Goal: Task Accomplishment & Management: Complete application form

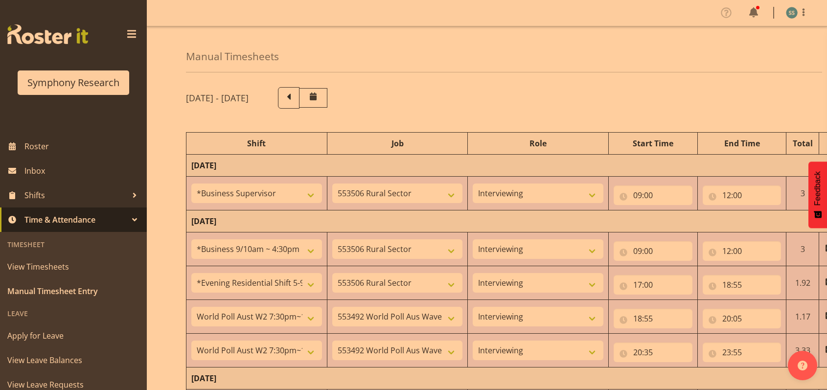
select select "1607"
select select "10587"
select select "47"
select select "26078"
select select "10587"
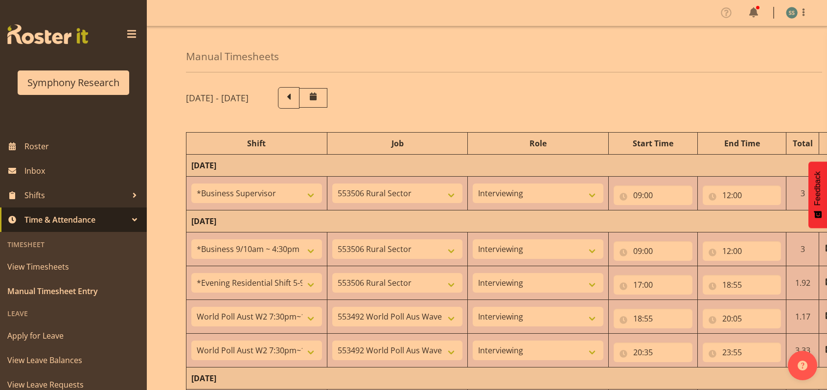
select select "47"
select select "48116"
select select "10587"
select select "47"
select select "56692"
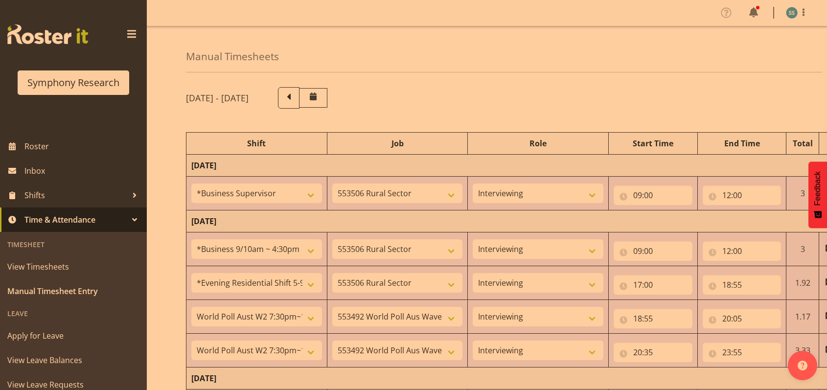
select select "10499"
select select "47"
select select "56692"
select select "10499"
select select "47"
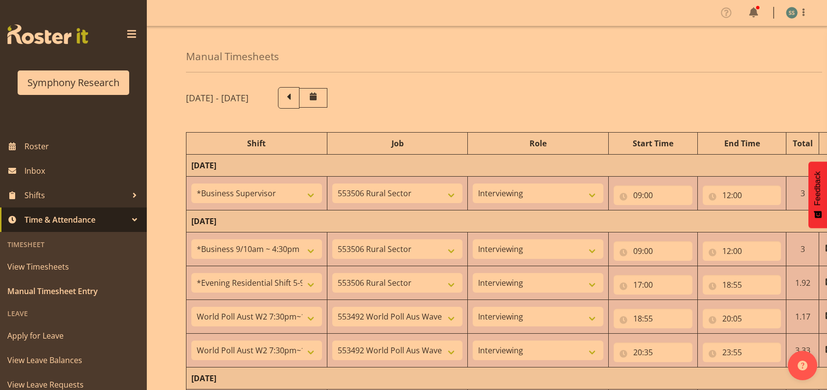
select select "48116"
select select "9426"
select select "47"
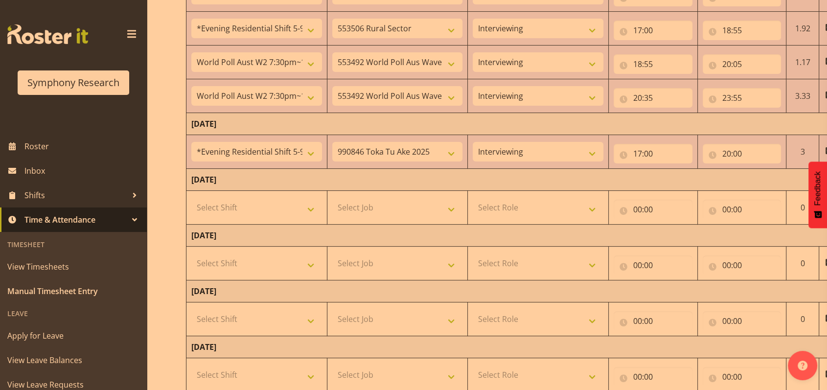
click at [124, 34] on span at bounding box center [132, 34] width 16 height 16
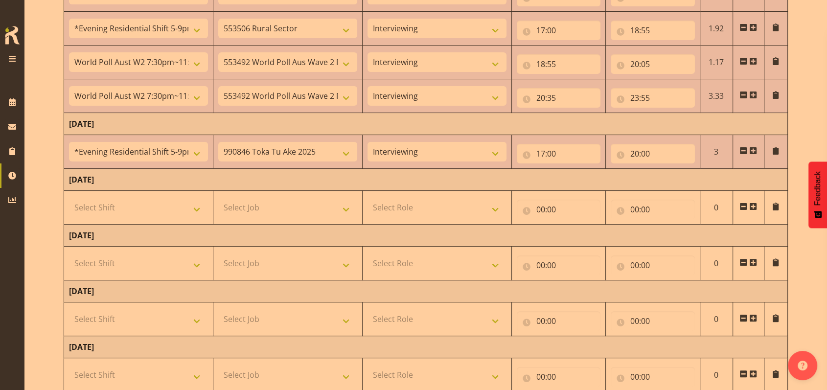
click at [754, 149] on span at bounding box center [753, 151] width 8 height 8
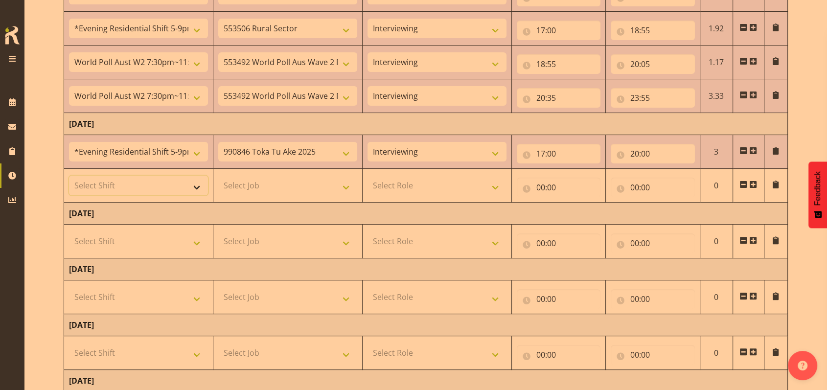
click at [198, 182] on select "Select Shift !!Weekend Residential (Roster IT Shift Label) *Business 9/10am ~ 4…" at bounding box center [138, 186] width 139 height 20
select select "56692"
click at [69, 176] on select "Select Shift !!Weekend Residential (Roster IT Shift Label) *Business 9/10am ~ 4…" at bounding box center [138, 186] width 139 height 20
click at [349, 182] on select "Select Job 550060 IF Admin 553492 World Poll Aus Wave 2 Main 2025 553493 World …" at bounding box center [287, 186] width 139 height 20
select select "10499"
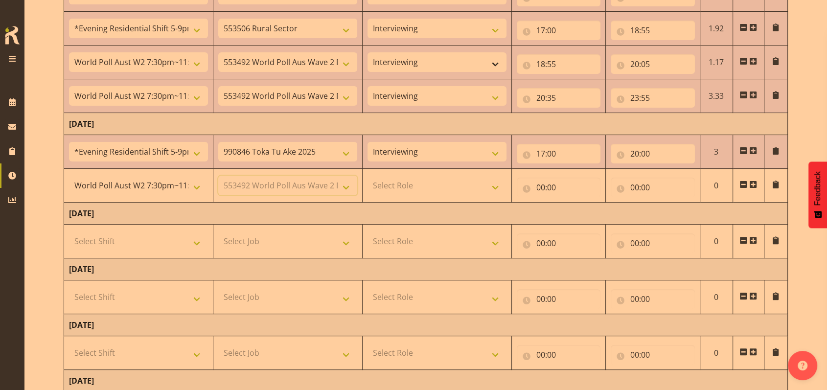
click at [218, 176] on select "Select Job 550060 IF Admin 553492 World Poll Aus Wave 2 Main 2025 553493 World …" at bounding box center [287, 186] width 139 height 20
click at [495, 181] on select "Select Role Briefing Interviewing" at bounding box center [437, 186] width 139 height 20
select select "47"
click at [368, 176] on select "Select Role Briefing Interviewing" at bounding box center [437, 186] width 139 height 20
click at [542, 187] on input "00:00" at bounding box center [559, 188] width 84 height 20
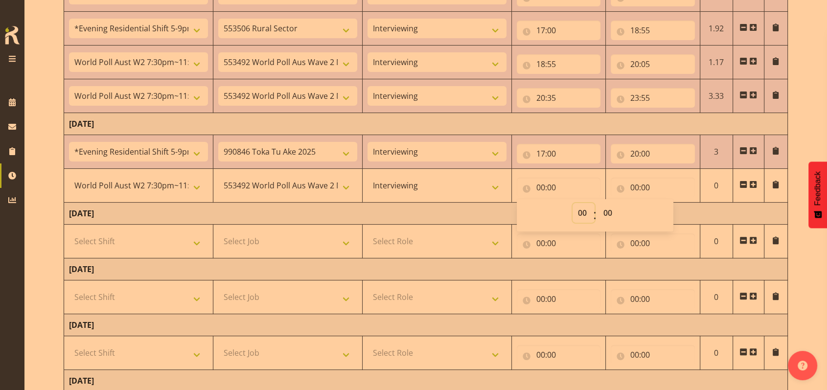
click at [580, 209] on select "00 01 02 03 04 05 06 07 08 09 10 11 12 13 14 15 16 17 18 19 20 21 22 23" at bounding box center [584, 213] width 22 height 20
select select "20"
click at [573, 203] on select "00 01 02 03 04 05 06 07 08 09 10 11 12 13 14 15 16 17 18 19 20 21 22 23" at bounding box center [584, 213] width 22 height 20
type input "20:00"
click at [609, 208] on select "00 01 02 03 04 05 06 07 08 09 10 11 12 13 14 15 16 17 18 19 20 21 22 23 24 25 2…" at bounding box center [609, 213] width 22 height 20
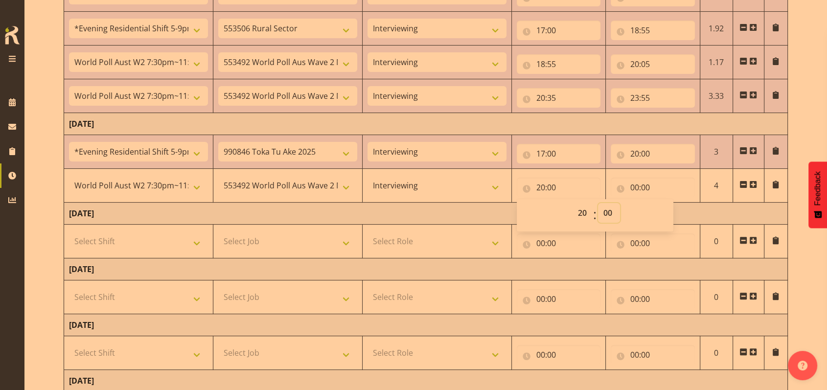
select select "30"
click at [598, 203] on select "00 01 02 03 04 05 06 07 08 09 10 11 12 13 14 15 16 17 18 19 20 21 22 23 24 25 2…" at bounding box center [609, 213] width 22 height 20
type input "20:30"
click at [633, 185] on input "00:00" at bounding box center [653, 188] width 84 height 20
click at [677, 211] on select "00 01 02 03 04 05 06 07 08 09 10 11 12 13 14 15 16 17 18 19 20 21 22 23" at bounding box center [678, 213] width 22 height 20
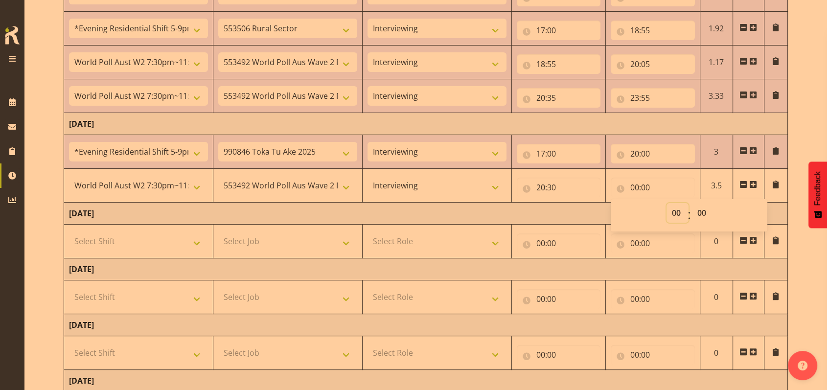
select select "23"
click at [667, 203] on select "00 01 02 03 04 05 06 07 08 09 10 11 12 13 14 15 16 17 18 19 20 21 22 23" at bounding box center [678, 213] width 22 height 20
type input "23:00"
click at [701, 209] on select "00 01 02 03 04 05 06 07 08 09 10 11 12 13 14 15 16 17 18 19 20 21 22 23 24 25 2…" at bounding box center [703, 213] width 22 height 20
select select "30"
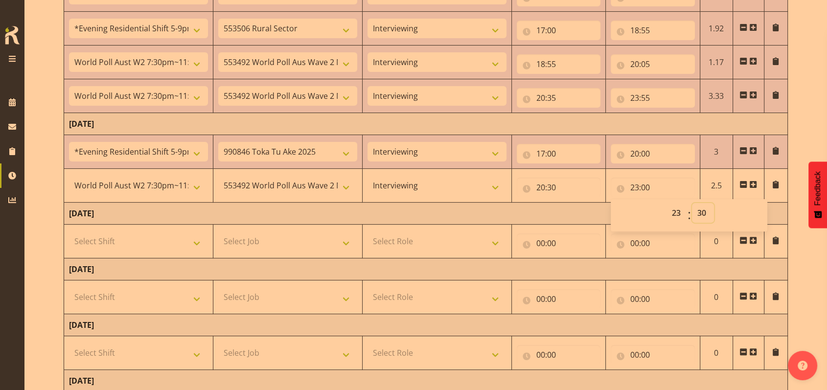
click at [692, 203] on select "00 01 02 03 04 05 06 07 08 09 10 11 12 13 14 15 16 17 18 19 20 21 22 23 24 25 2…" at bounding box center [703, 213] width 22 height 20
type input "23:30"
click at [579, 210] on td "[DATE]" at bounding box center [426, 214] width 724 height 22
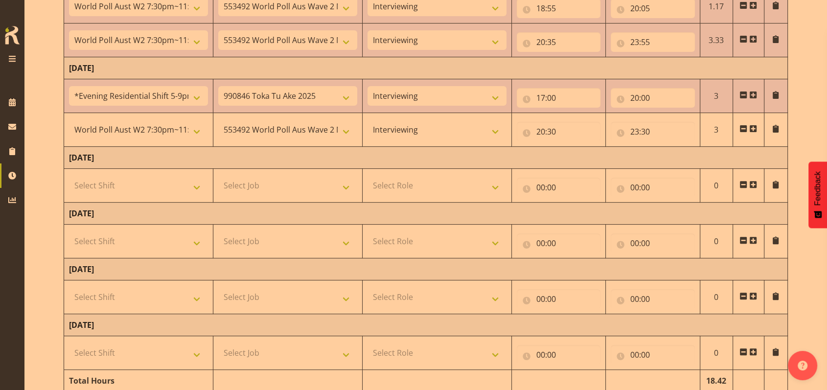
scroll to position [353, 0]
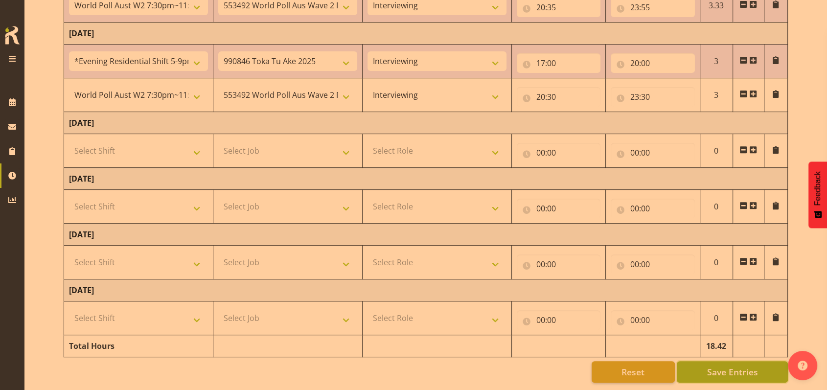
click at [722, 366] on span "Save Entries" at bounding box center [732, 372] width 51 height 13
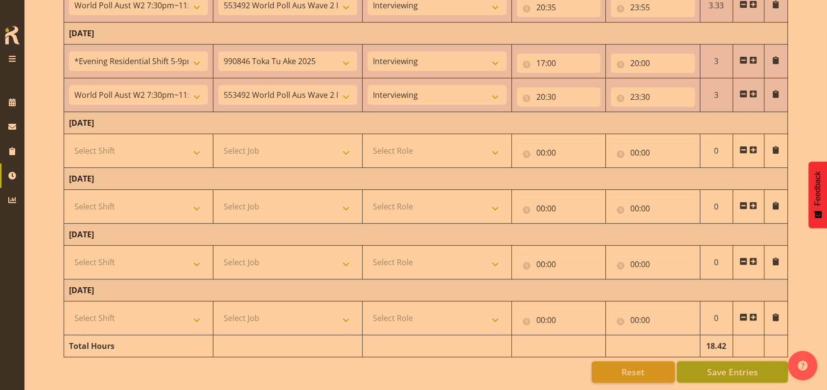
click at [717, 366] on span "Save Entries" at bounding box center [732, 372] width 51 height 13
